Goal: Transaction & Acquisition: Purchase product/service

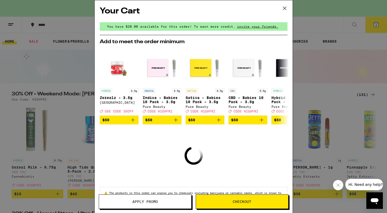
click at [217, 203] on span "Checkout" at bounding box center [242, 202] width 92 height 4
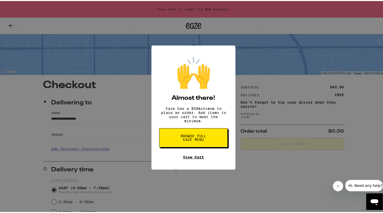
click at [197, 158] on link "View Cart" at bounding box center [193, 156] width 21 height 4
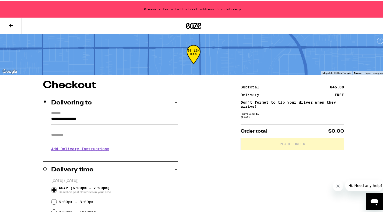
click at [197, 159] on div "**********" at bounding box center [193, 215] width 372 height 272
click at [15, 22] on button at bounding box center [11, 25] width 22 height 16
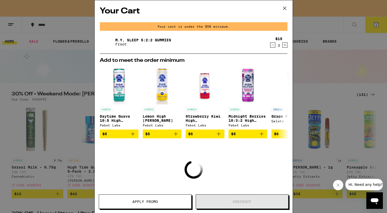
click at [284, 7] on icon at bounding box center [285, 8] width 8 height 8
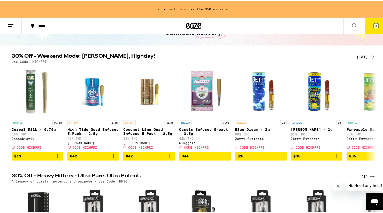
scroll to position [36, 0]
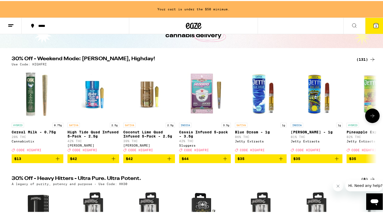
click at [372, 118] on icon at bounding box center [372, 115] width 6 height 6
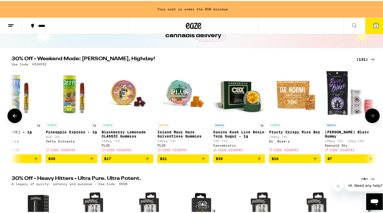
scroll to position [0, 307]
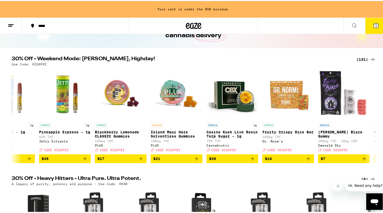
click at [359, 58] on div "(131)" at bounding box center [365, 58] width 19 height 6
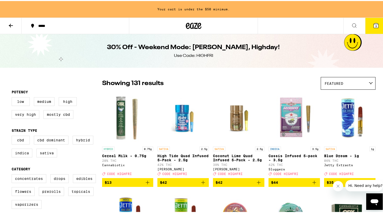
click at [362, 82] on div "Featured" at bounding box center [348, 82] width 54 height 12
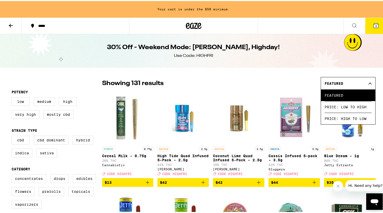
click at [357, 105] on span "Price: Low to High" at bounding box center [348, 106] width 47 height 12
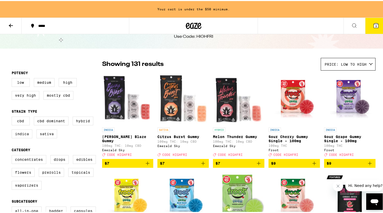
scroll to position [25, 0]
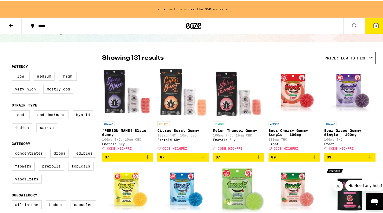
click at [145, 159] on icon "Add to bag" at bounding box center [147, 156] width 6 height 6
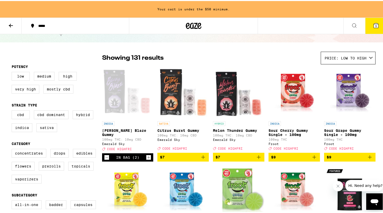
click at [146, 159] on icon "Increment" at bounding box center [148, 156] width 5 height 6
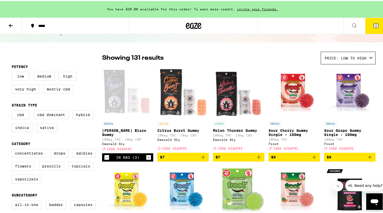
click at [149, 160] on div "In Bag (3)" at bounding box center [127, 156] width 51 height 8
click at [147, 159] on icon "Increment" at bounding box center [148, 156] width 5 height 6
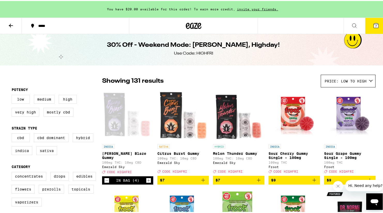
scroll to position [0, 0]
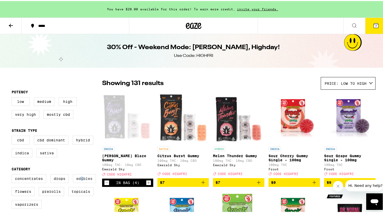
click at [80, 182] on label "Edibles" at bounding box center [84, 177] width 23 height 9
click at [13, 174] on input "Edibles" at bounding box center [13, 174] width 0 height 0
checkbox input "true"
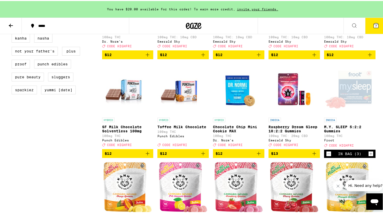
scroll to position [417, 0]
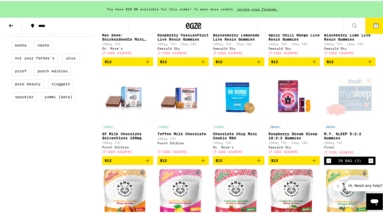
click at [370, 163] on icon "Increment" at bounding box center [370, 160] width 5 height 6
click at [374, 26] on icon at bounding box center [376, 24] width 5 height 5
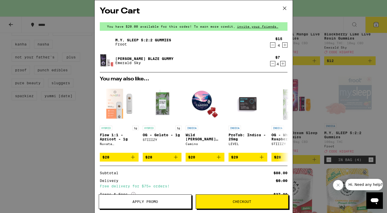
click at [144, 200] on span "Apply Promo" at bounding box center [145, 202] width 26 height 4
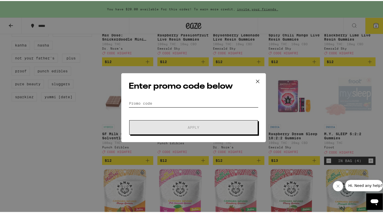
click at [172, 102] on input "Promo Code" at bounding box center [194, 102] width 130 height 8
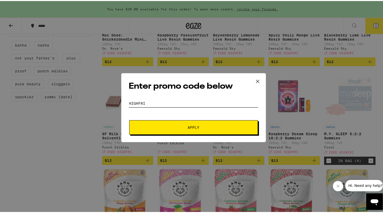
type input "Highfri"
click at [236, 129] on button "Apply" at bounding box center [193, 126] width 129 height 14
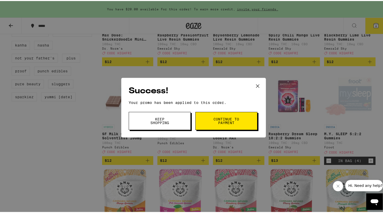
click at [229, 121] on span "Continue to payment" at bounding box center [226, 119] width 26 height 7
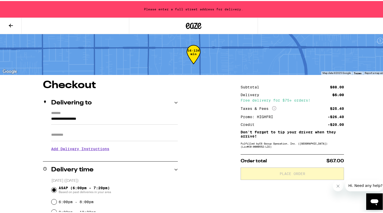
click at [13, 25] on icon at bounding box center [11, 24] width 6 height 6
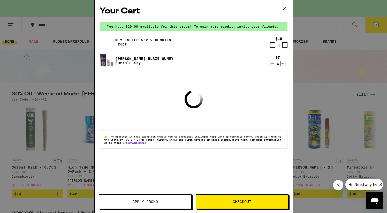
click at [280, 8] on button at bounding box center [284, 8] width 16 height 17
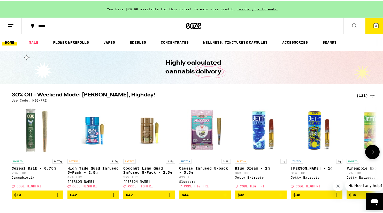
click at [374, 155] on button at bounding box center [372, 151] width 14 height 14
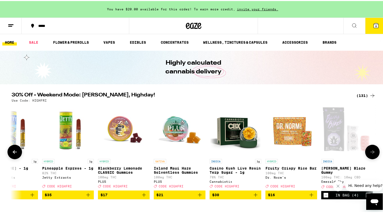
scroll to position [0, 307]
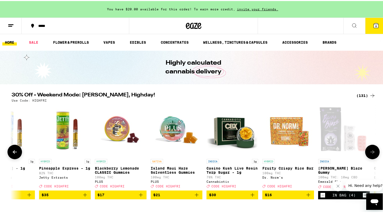
click at [373, 157] on button at bounding box center [372, 151] width 14 height 14
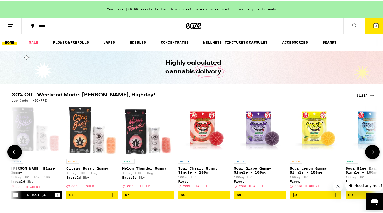
scroll to position [0, 0]
click at [370, 149] on button at bounding box center [372, 151] width 14 height 14
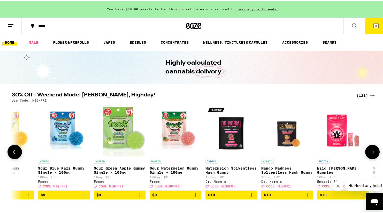
click at [369, 150] on button at bounding box center [372, 151] width 14 height 14
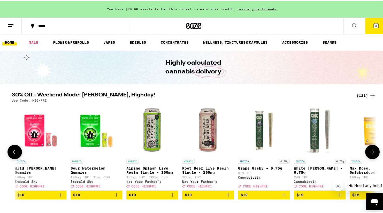
scroll to position [0, 1230]
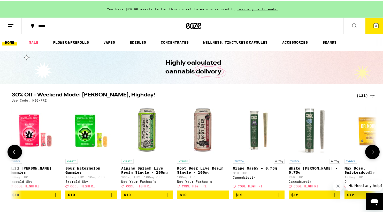
click at [13, 149] on button at bounding box center [14, 151] width 14 height 14
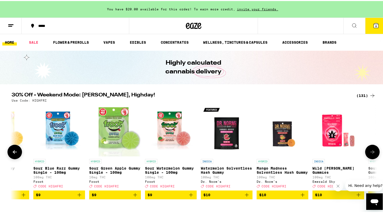
click at [14, 151] on icon at bounding box center [15, 151] width 6 height 6
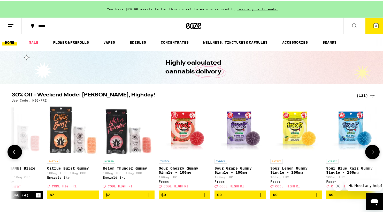
click at [14, 151] on icon at bounding box center [15, 151] width 6 height 6
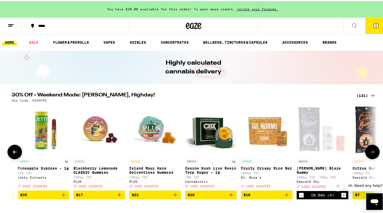
scroll to position [0, 316]
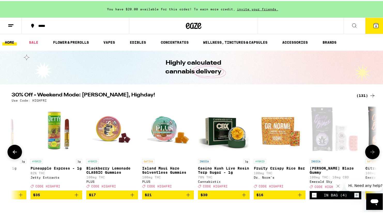
click at [376, 155] on button at bounding box center [372, 151] width 14 height 14
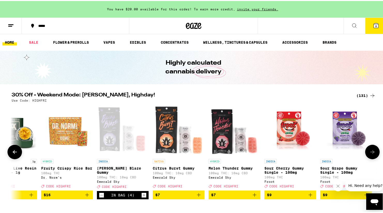
scroll to position [0, 623]
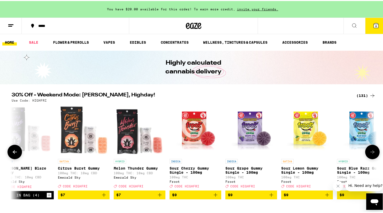
click at [158, 197] on icon "Add to bag" at bounding box center [160, 194] width 6 height 6
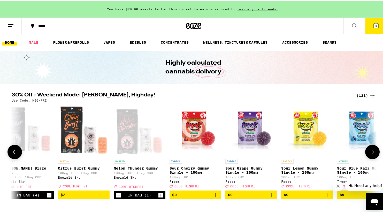
click at [158, 197] on icon "Increment" at bounding box center [160, 194] width 5 height 6
click at [116, 197] on icon "Decrement" at bounding box center [118, 194] width 5 height 6
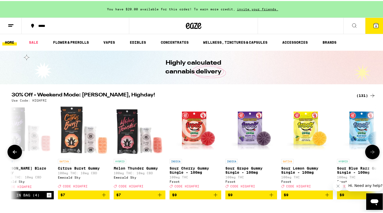
click at [102, 197] on icon "Add to bag" at bounding box center [104, 194] width 6 height 6
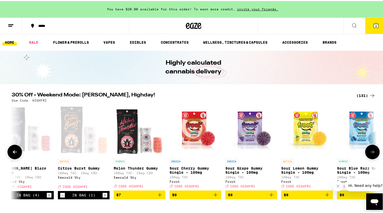
click at [103, 197] on icon "Increment" at bounding box center [105, 194] width 5 height 6
click at [372, 154] on icon at bounding box center [372, 151] width 6 height 6
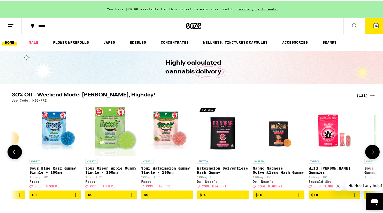
click at [371, 154] on icon at bounding box center [372, 151] width 6 height 6
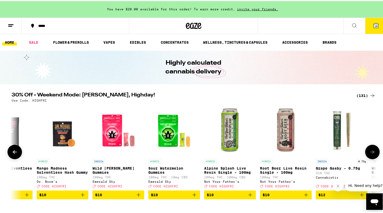
scroll to position [0, 1238]
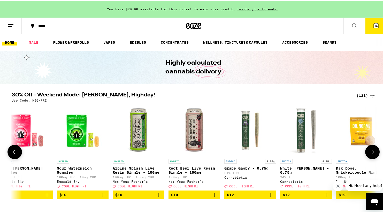
click at [370, 154] on icon at bounding box center [372, 151] width 6 height 6
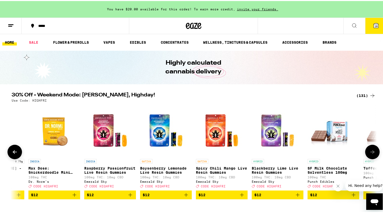
click at [372, 154] on icon at bounding box center [372, 151] width 6 height 6
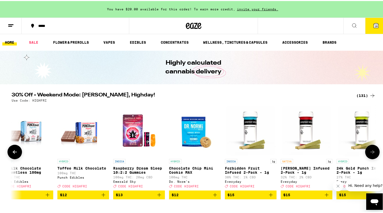
scroll to position [0, 1853]
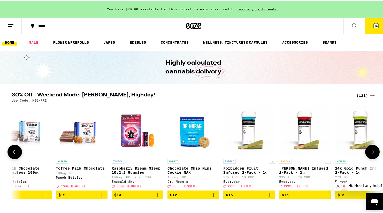
click at [372, 154] on icon at bounding box center [372, 151] width 6 height 6
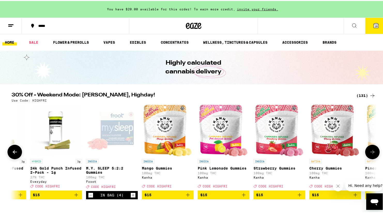
scroll to position [0, 2161]
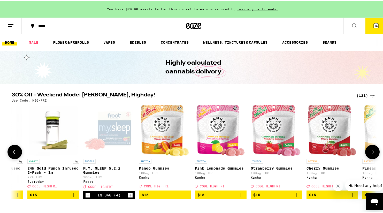
click at [371, 154] on icon at bounding box center [372, 151] width 6 height 6
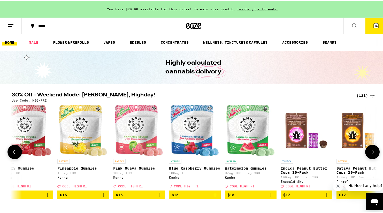
scroll to position [0, 2468]
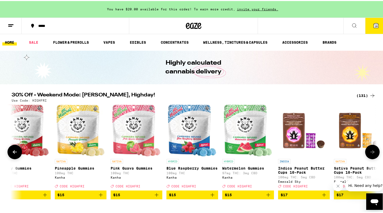
click at [374, 156] on button at bounding box center [372, 151] width 14 height 14
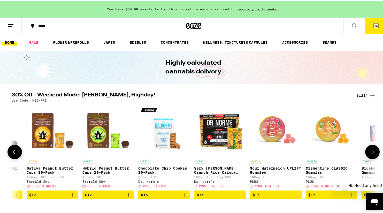
scroll to position [0, 2776]
click at [373, 156] on button at bounding box center [372, 151] width 14 height 14
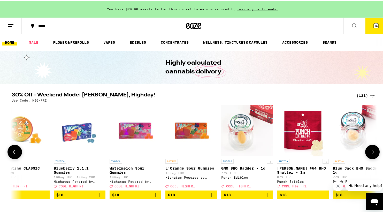
click at [375, 156] on button at bounding box center [372, 151] width 14 height 14
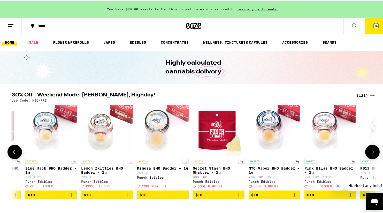
click at [374, 156] on button at bounding box center [372, 151] width 14 height 14
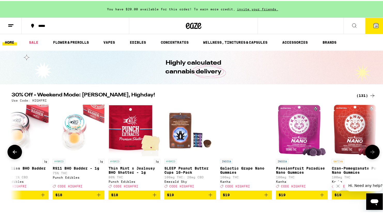
click at [373, 156] on button at bounding box center [372, 151] width 14 height 14
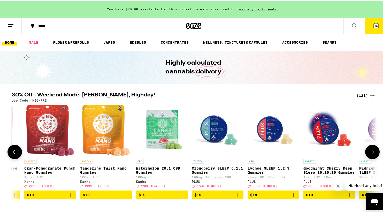
click at [373, 154] on icon at bounding box center [372, 151] width 6 height 6
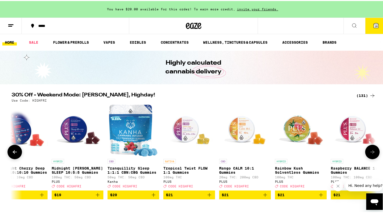
click at [373, 154] on icon at bounding box center [372, 151] width 6 height 6
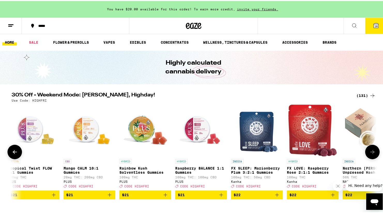
scroll to position [0, 4620]
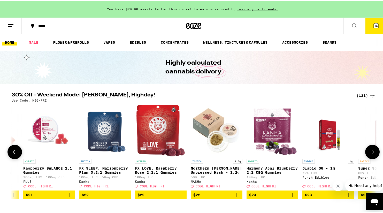
click at [373, 155] on button at bounding box center [372, 151] width 14 height 14
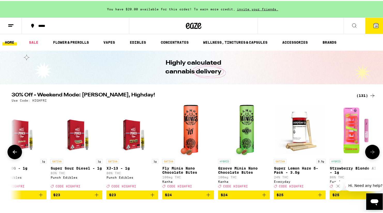
click at [373, 155] on button at bounding box center [372, 151] width 14 height 14
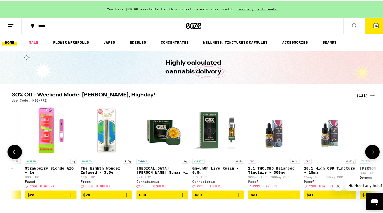
scroll to position [0, 5235]
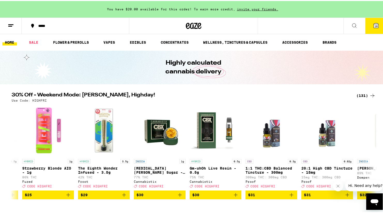
click at [374, 26] on icon at bounding box center [376, 24] width 5 height 5
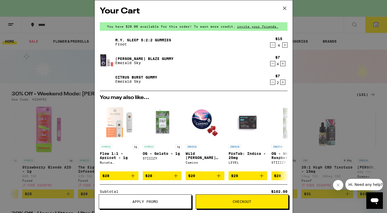
click at [262, 197] on button "Checkout" at bounding box center [242, 201] width 93 height 14
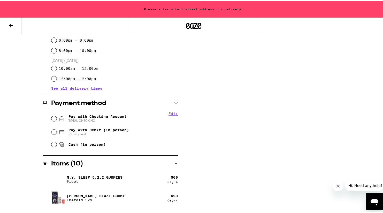
scroll to position [163, 0]
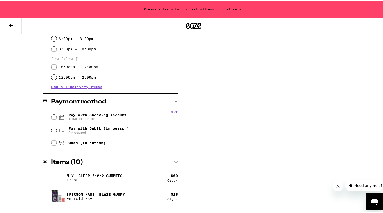
click at [53, 116] on input "Pay with Checking Account TOTAL CHECKING" at bounding box center [53, 115] width 5 height 5
radio input "true"
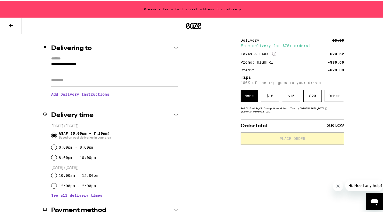
scroll to position [0, 0]
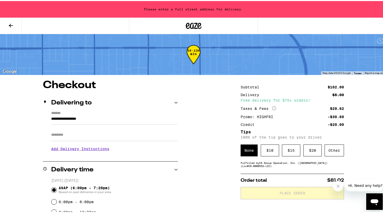
drag, startPoint x: 80, startPoint y: 118, endPoint x: 84, endPoint y: 119, distance: 4.3
click at [80, 118] on input "**********" at bounding box center [114, 119] width 127 height 9
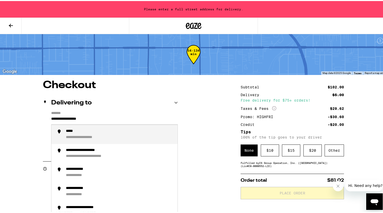
click at [51, 118] on input "**********" at bounding box center [114, 119] width 127 height 9
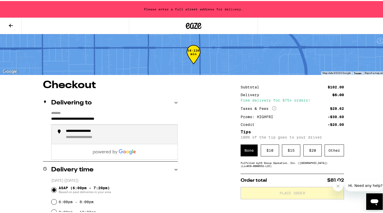
click at [99, 135] on div "**********" at bounding box center [89, 136] width 47 height 5
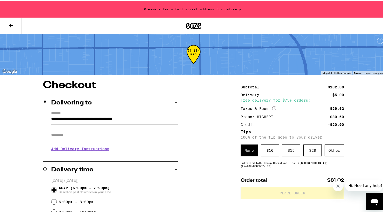
type input "**********"
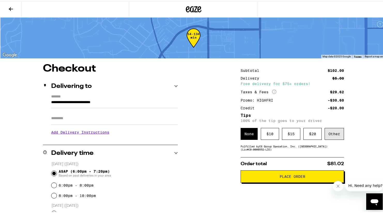
click at [336, 132] on div "Other" at bounding box center [334, 133] width 19 height 12
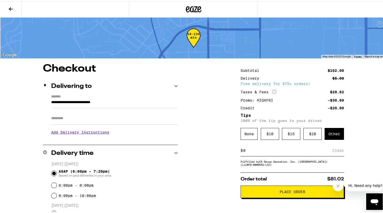
drag, startPoint x: 247, startPoint y: 150, endPoint x: 238, endPoint y: 150, distance: 8.5
click at [241, 150] on div "$ Clear" at bounding box center [292, 150] width 103 height 12
type input "8"
click at [293, 191] on span "Place Order" at bounding box center [293, 191] width 26 height 4
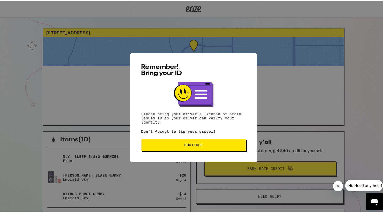
click at [198, 147] on button "Continue" at bounding box center [193, 144] width 105 height 12
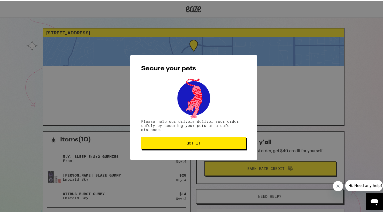
click at [202, 143] on span "Got it" at bounding box center [193, 142] width 96 height 4
